Goal: Entertainment & Leisure: Consume media (video, audio)

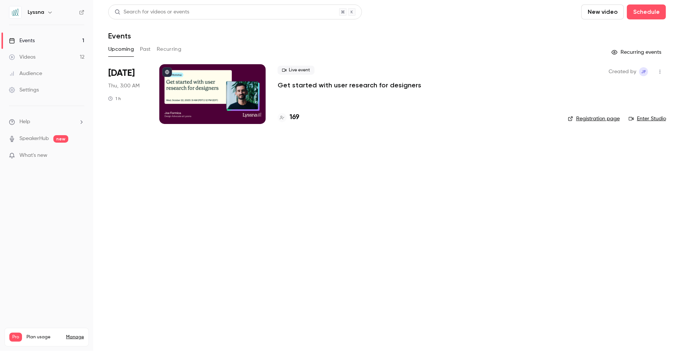
click at [35, 341] on div "Videos 12 / 300 Monthly registrants 291 / 600" at bounding box center [46, 354] width 75 height 27
click at [38, 334] on span "Plan usage" at bounding box center [43, 337] width 35 height 6
click at [70, 334] on link "Manage" at bounding box center [75, 337] width 18 height 6
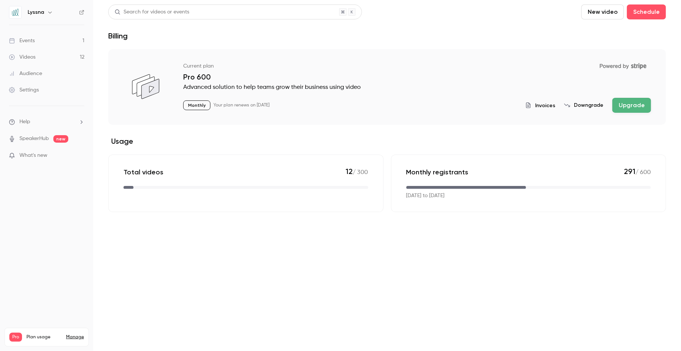
click at [544, 104] on span "Invoices" at bounding box center [545, 105] width 20 height 8
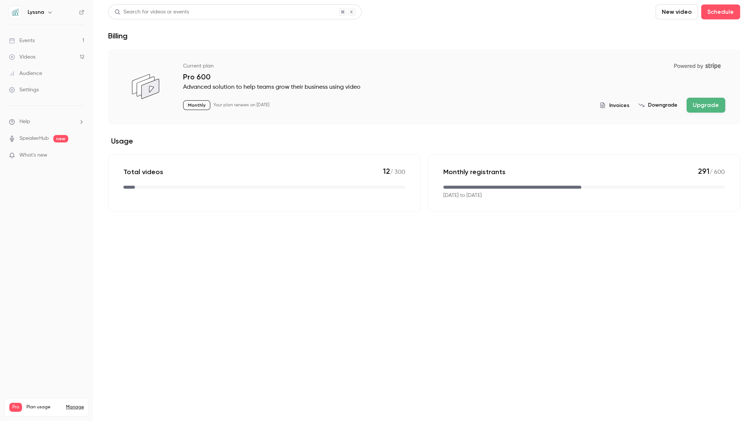
click at [611, 103] on button "Invoices" at bounding box center [615, 105] width 30 height 8
click at [41, 56] on link "Videos 12" at bounding box center [46, 57] width 93 height 16
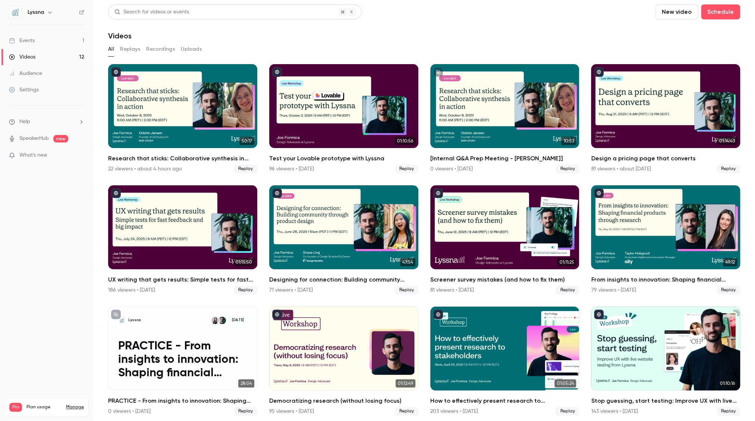
click at [169, 47] on button "Recordings" at bounding box center [160, 49] width 29 height 12
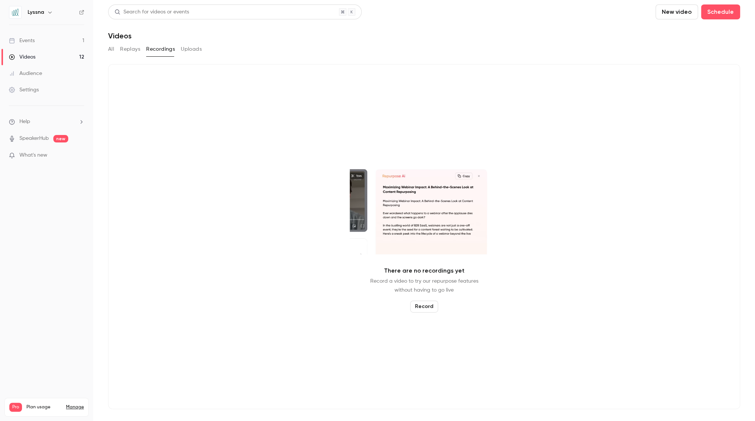
click at [111, 46] on button "All" at bounding box center [111, 49] width 6 height 12
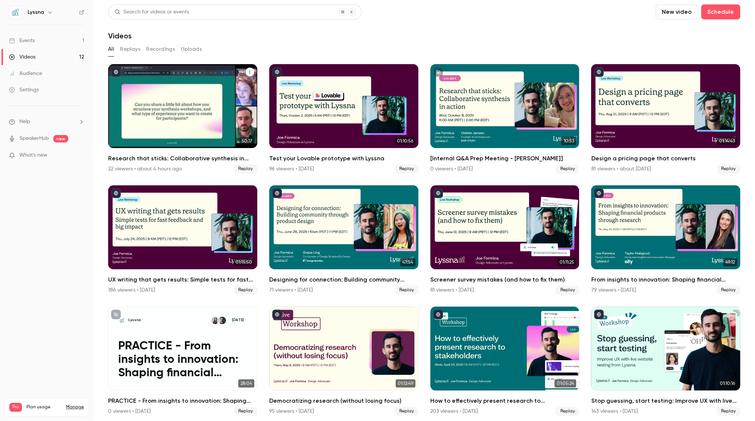
click at [251, 70] on icon "Research that sticks: Collaborative synthesis in action" at bounding box center [250, 72] width 4 height 4
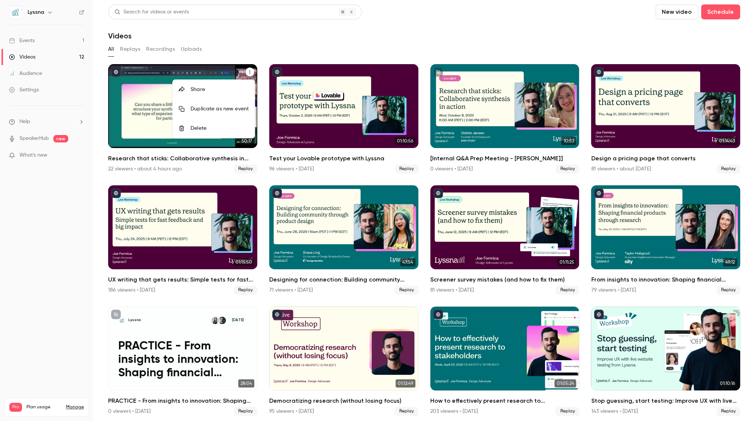
click at [216, 157] on div at bounding box center [377, 210] width 755 height 421
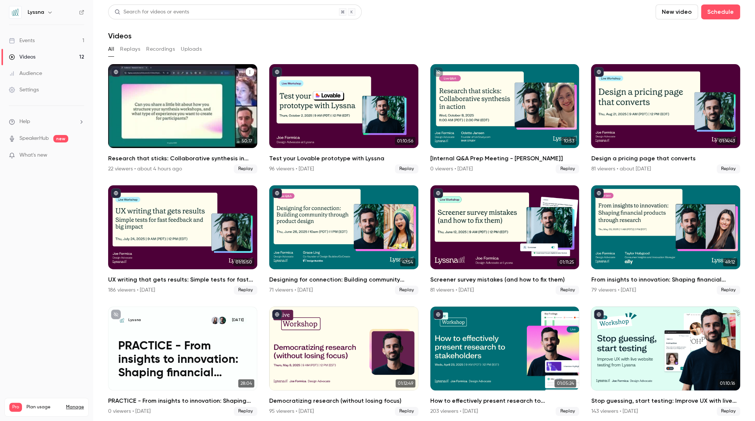
click at [145, 113] on div "Research that sticks: Collaborative synthesis in action" at bounding box center [182, 106] width 149 height 84
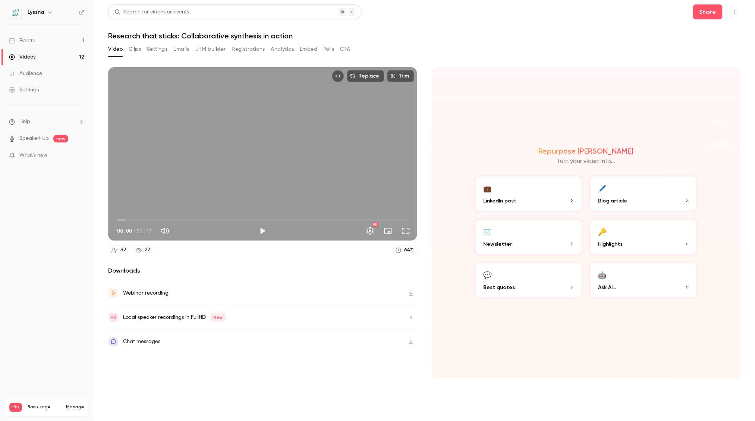
click at [266, 315] on div "Local speaker recordings in FullHD New" at bounding box center [262, 317] width 309 height 24
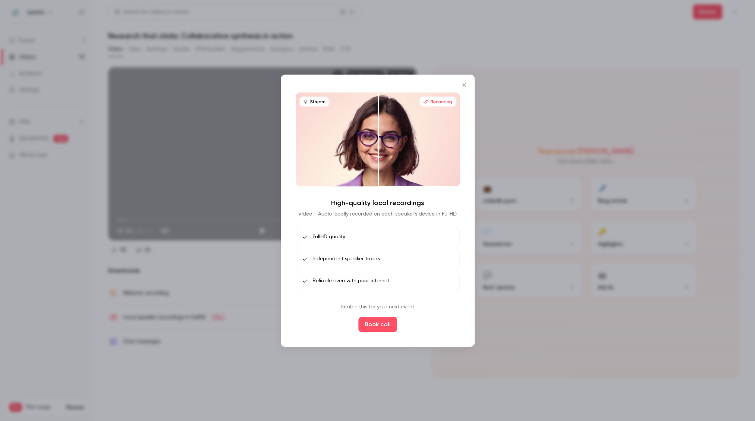
click at [464, 83] on icon "Close" at bounding box center [464, 85] width 9 height 6
